Goal: Information Seeking & Learning: Learn about a topic

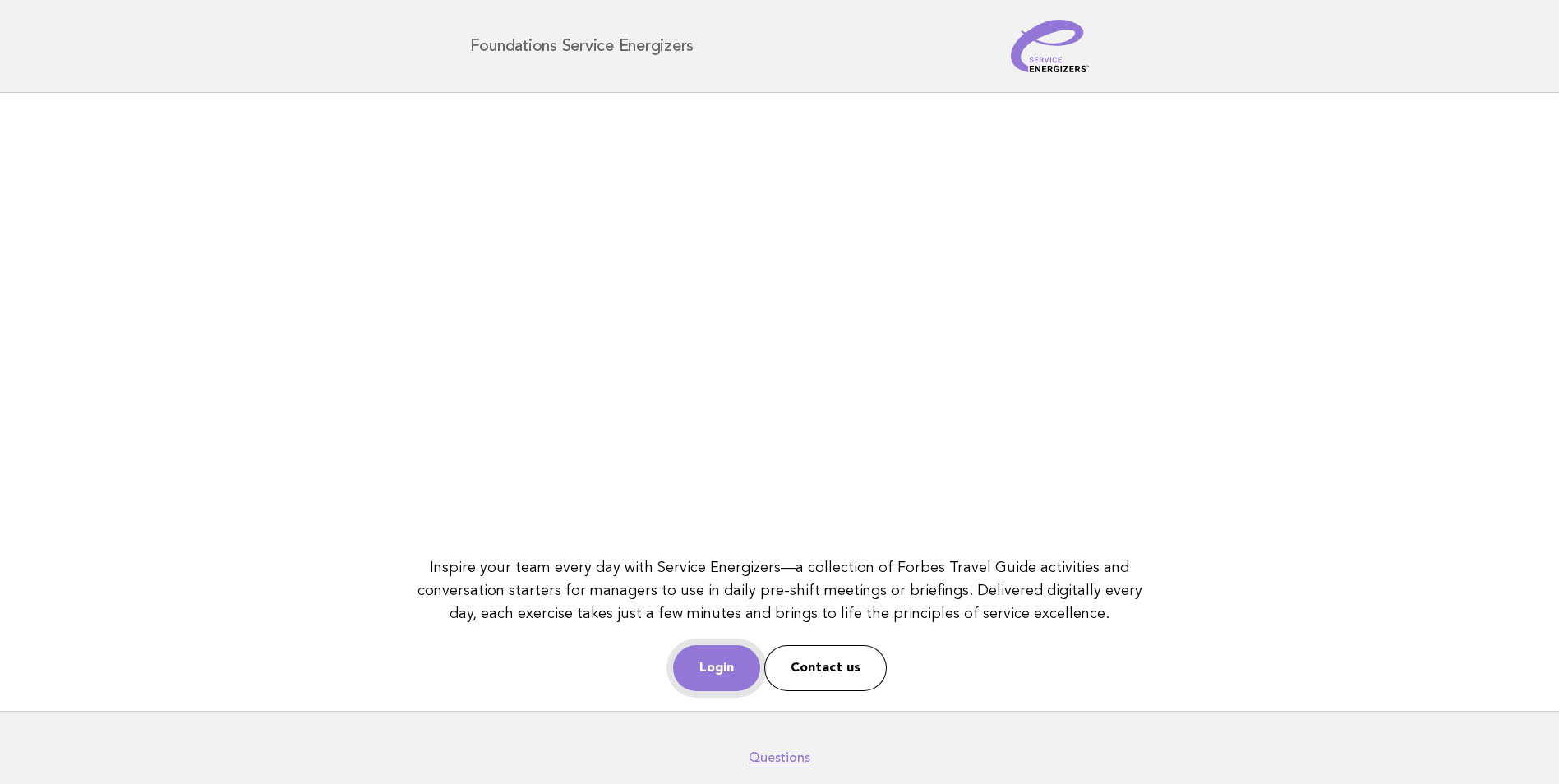
click at [736, 673] on link "Login" at bounding box center [716, 668] width 87 height 46
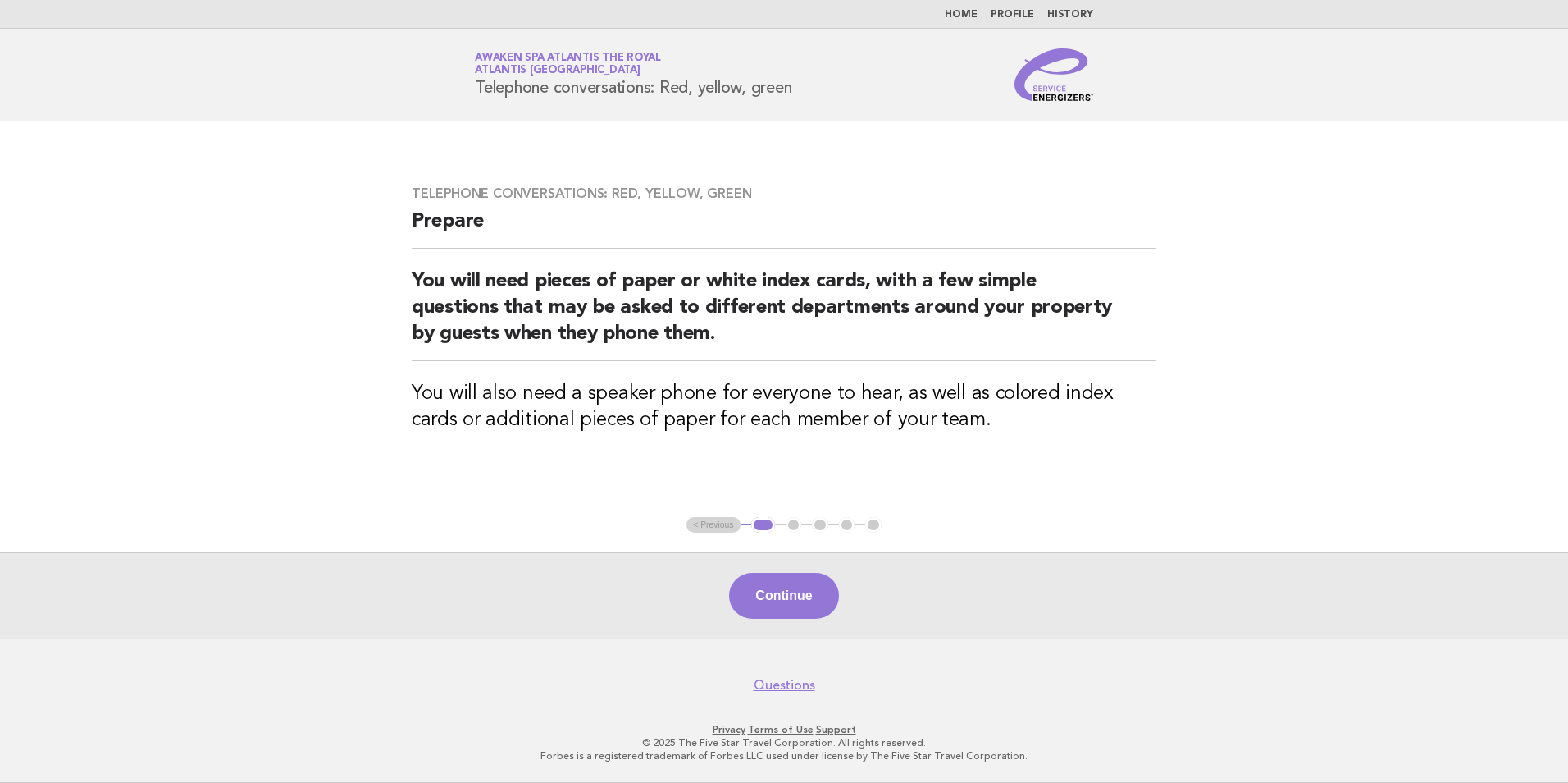
click at [977, 13] on link "Home" at bounding box center [961, 15] width 33 height 10
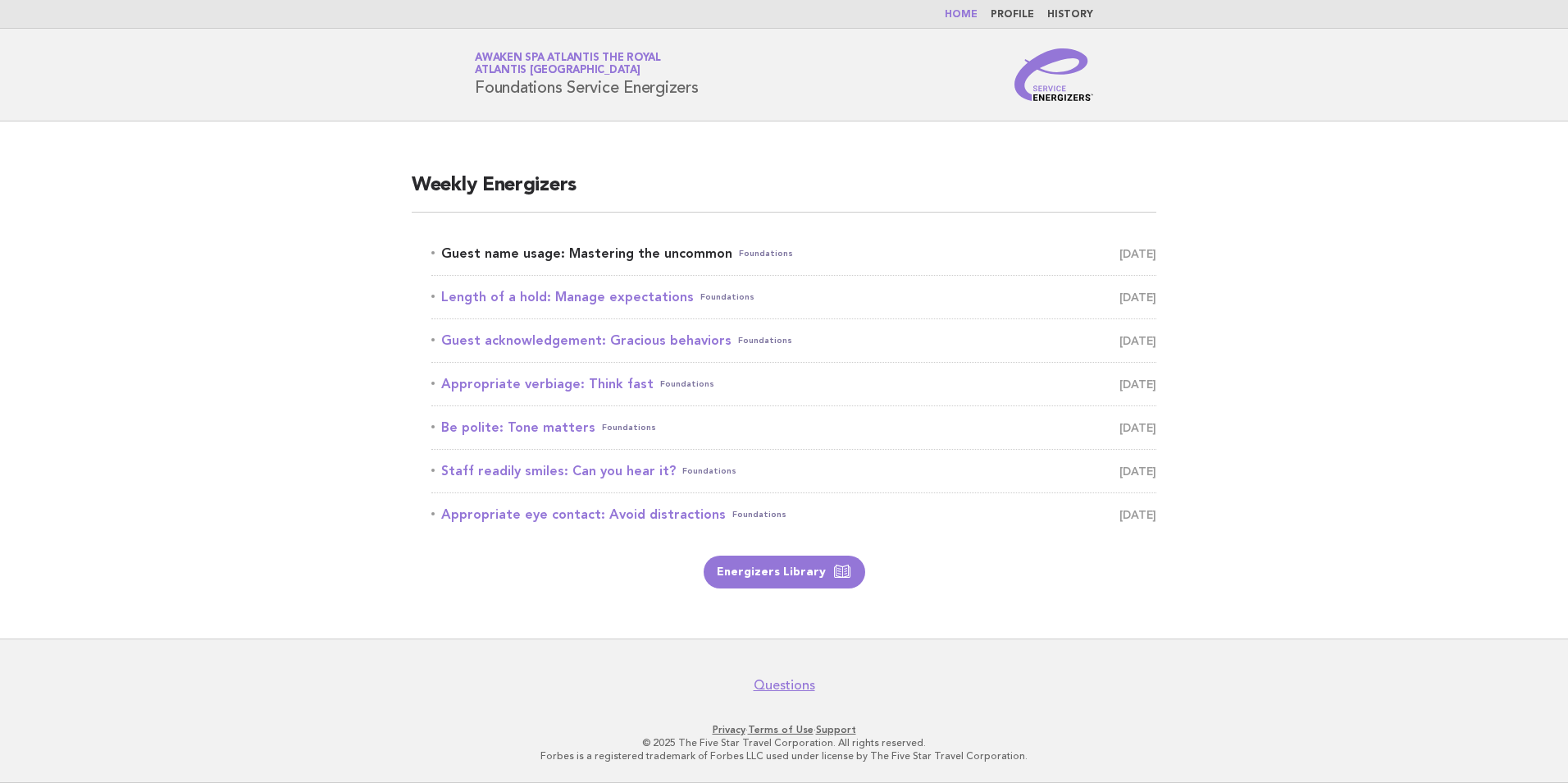
click at [700, 251] on link "Guest name usage: Mastering the uncommon Foundations September 16" at bounding box center [793, 253] width 725 height 23
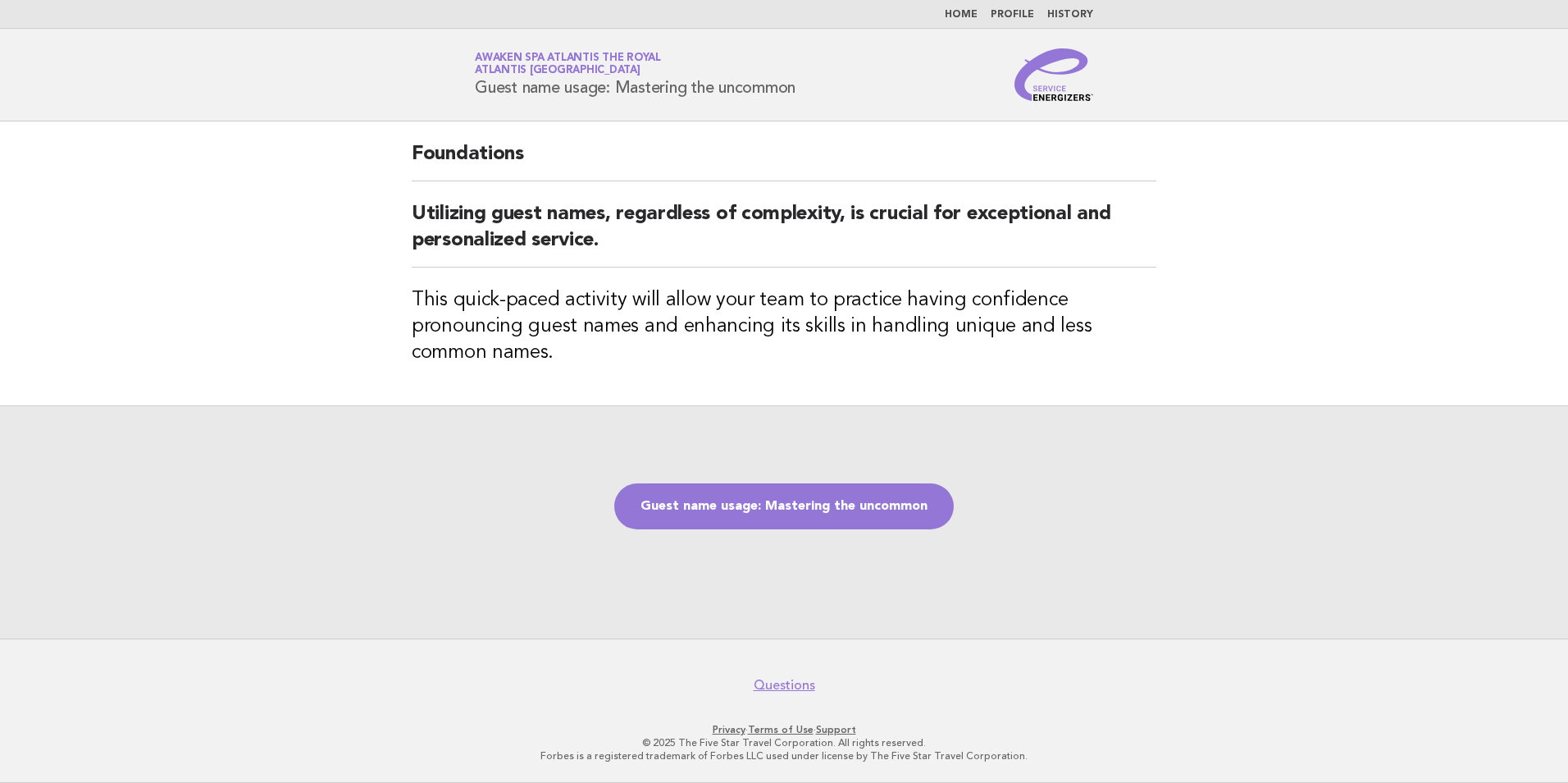
drag, startPoint x: 507, startPoint y: 87, endPoint x: 834, endPoint y: 83, distance: 327.0
click at [834, 83] on div "Service Energizers Awaken SPA Atlantis the Royal Atlantis Dubai Guest name usag…" at bounding box center [784, 75] width 664 height 53
copy h1 "Guest name usage: Mastering the uncommon"
click at [878, 497] on link "Guest name usage: Mastering the uncommon" at bounding box center [784, 507] width 340 height 46
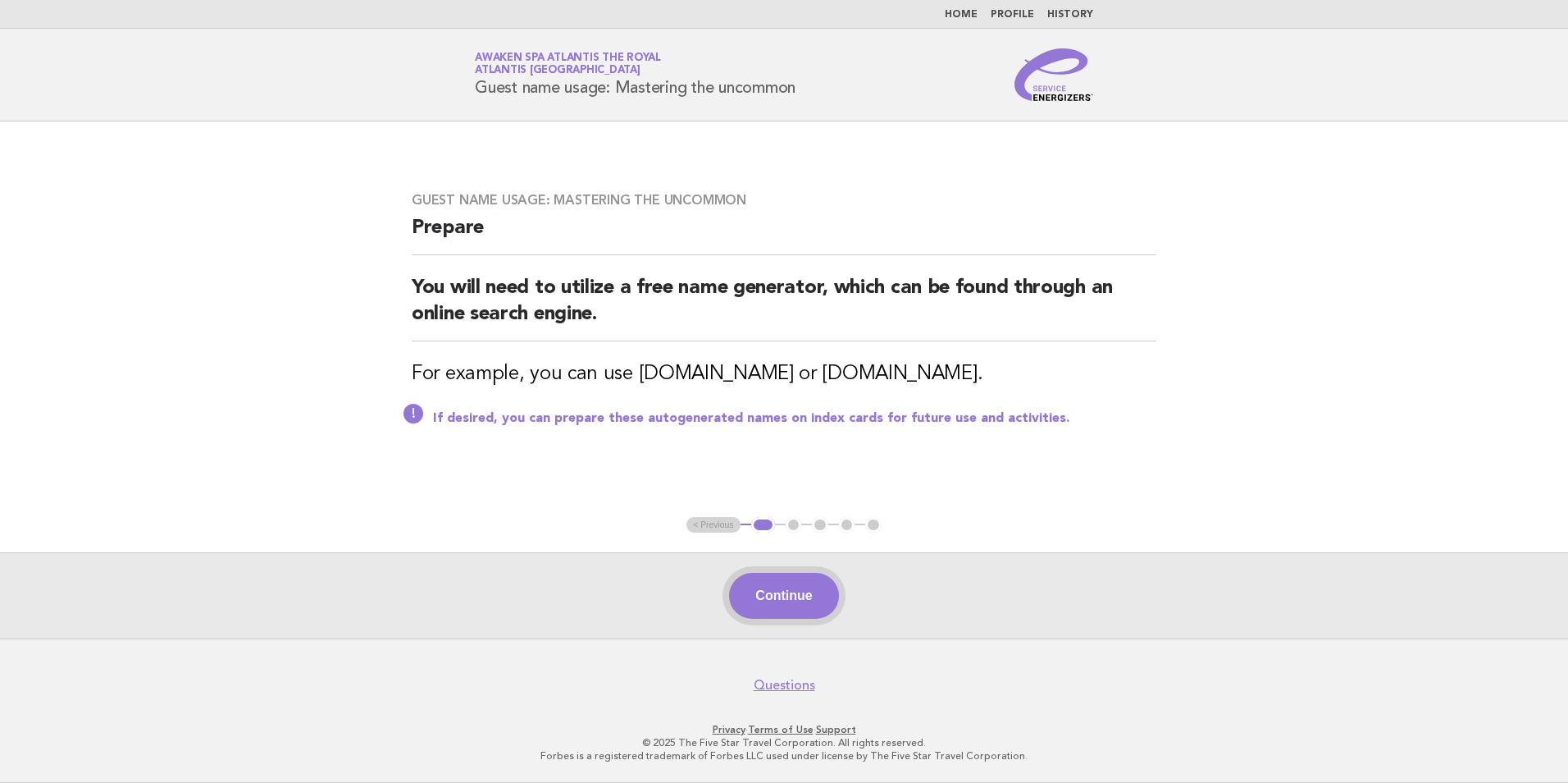
click at [807, 587] on button "Continue" at bounding box center [784, 596] width 109 height 46
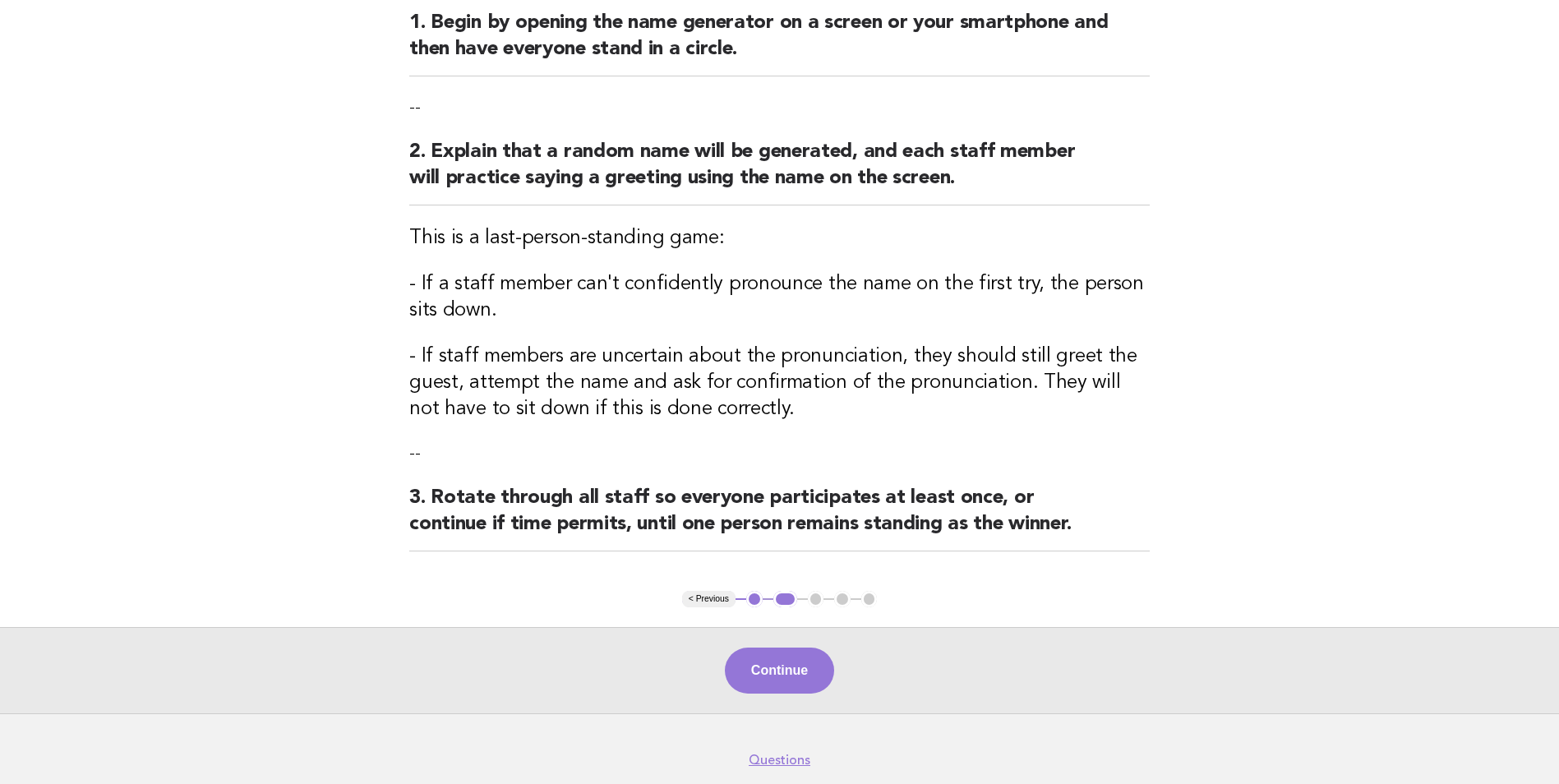
scroll to position [246, 0]
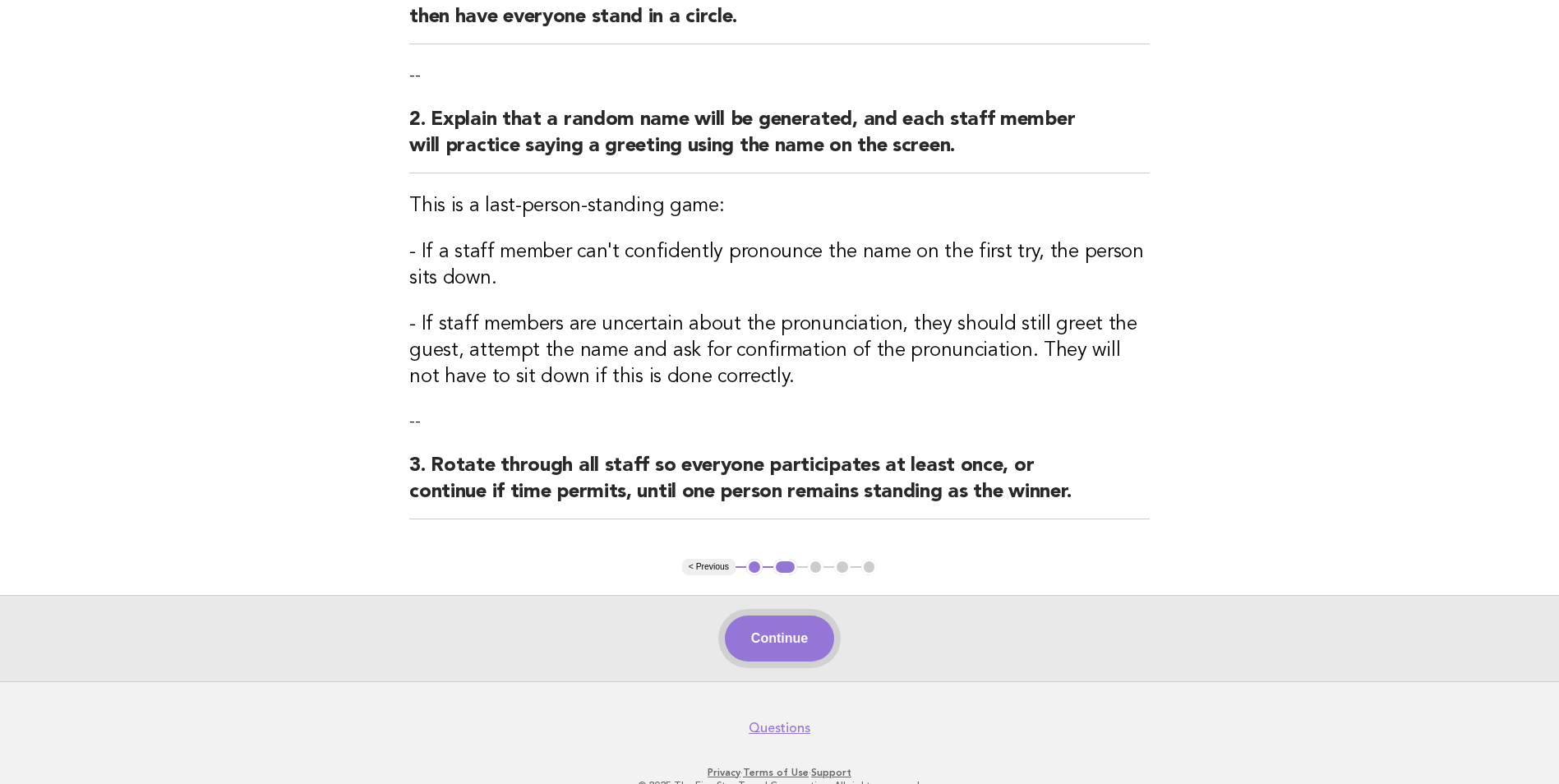
click at [814, 645] on button "Continue" at bounding box center [780, 639] width 109 height 46
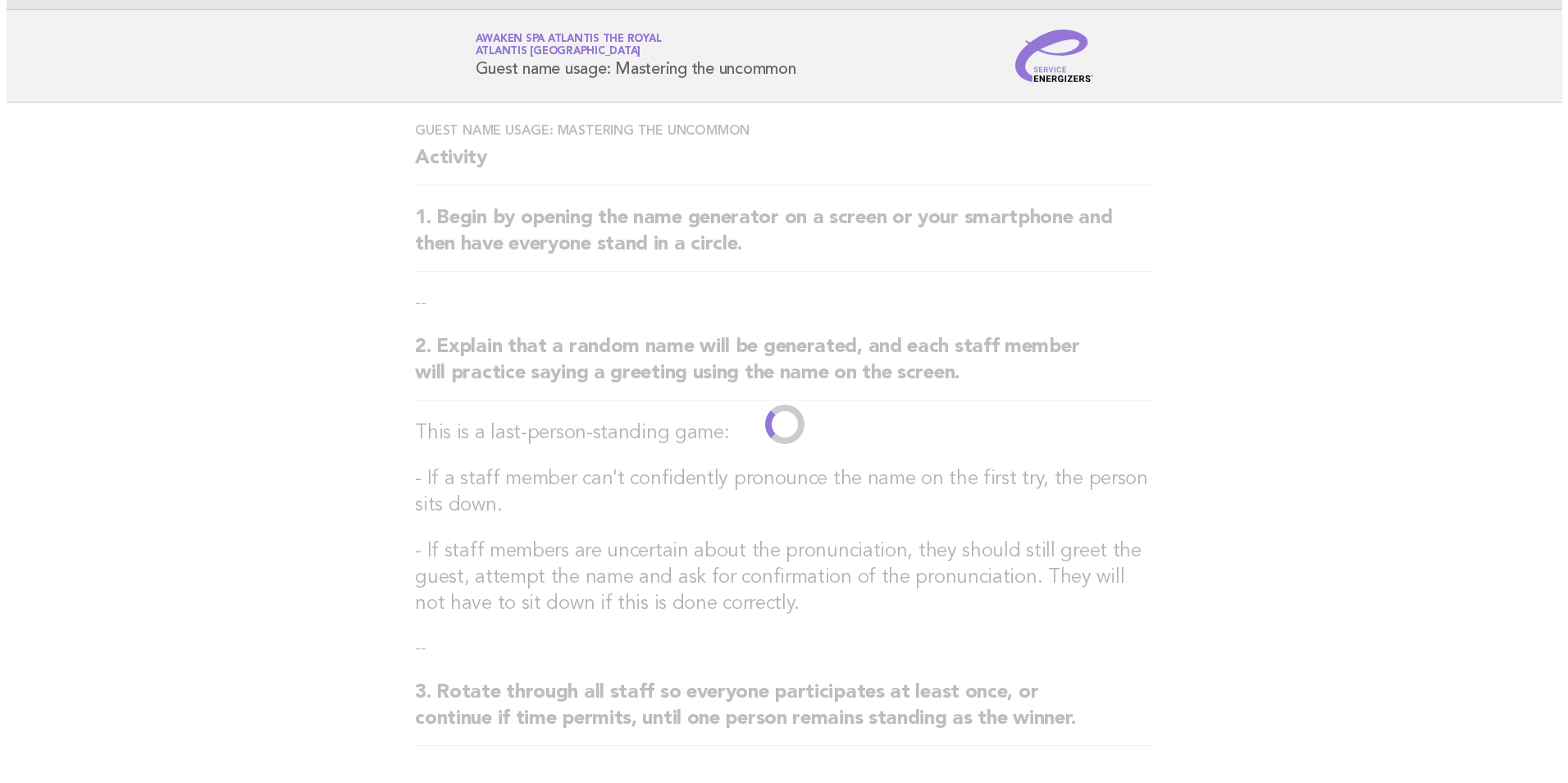
scroll to position [0, 0]
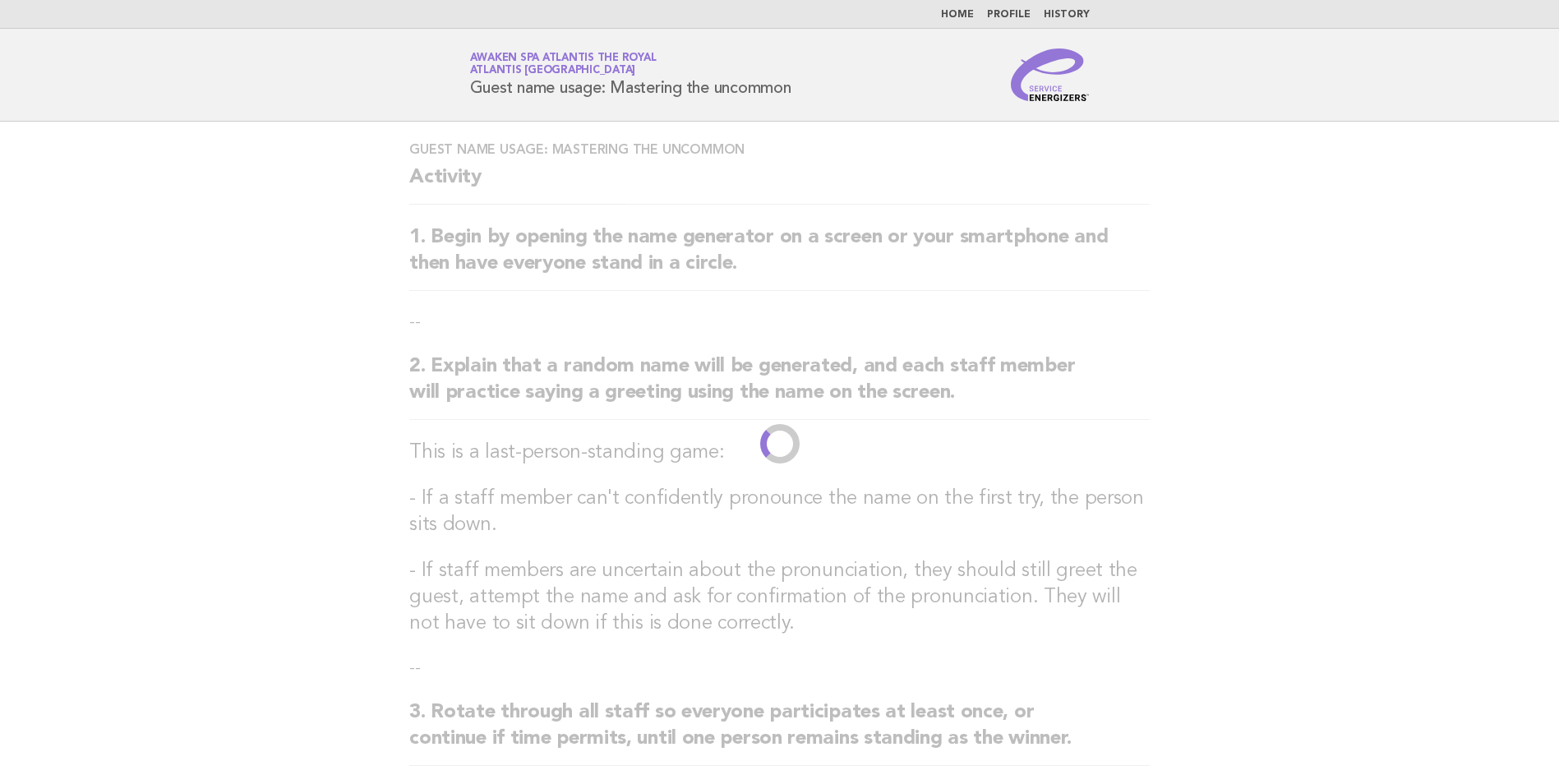
drag, startPoint x: 814, startPoint y: 645, endPoint x: 770, endPoint y: 501, distance: 150.6
click at [770, 501] on h3 "- If a staff member can't confidently pronounce the name on the first try, the …" at bounding box center [780, 512] width 741 height 53
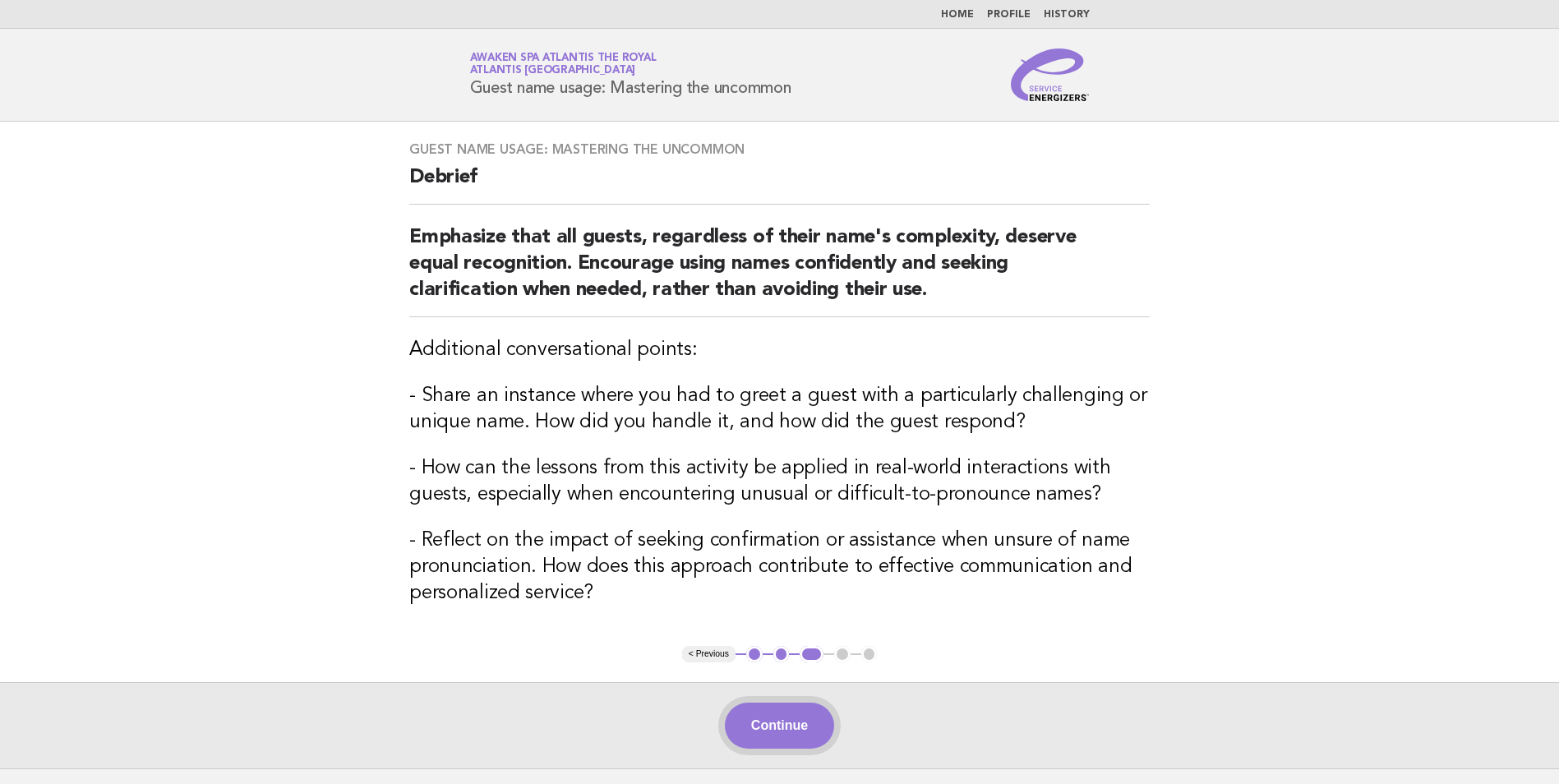
click at [812, 724] on button "Continue" at bounding box center [780, 725] width 109 height 46
